Goal: Find contact information: Find contact information

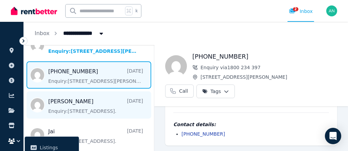
scroll to position [92, 0]
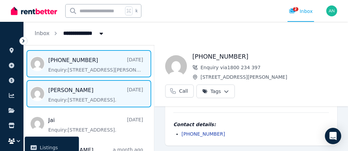
click at [94, 94] on span "Message list" at bounding box center [89, 93] width 130 height 27
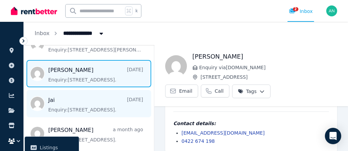
scroll to position [123, 0]
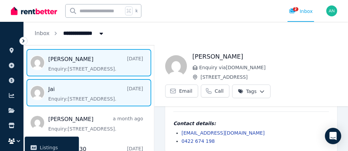
click at [91, 91] on span "Message list" at bounding box center [89, 92] width 130 height 27
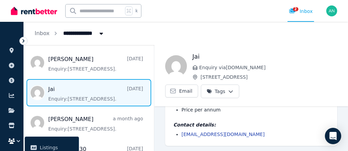
scroll to position [61, 0]
drag, startPoint x: 234, startPoint y: 134, endPoint x: 183, endPoint y: 134, distance: 51.0
click at [182, 134] on li "[EMAIL_ADDRESS][DOMAIN_NAME]" at bounding box center [256, 133] width 148 height 7
copy link "[EMAIL_ADDRESS][DOMAIN_NAME]"
